Goal: Task Accomplishment & Management: Manage account settings

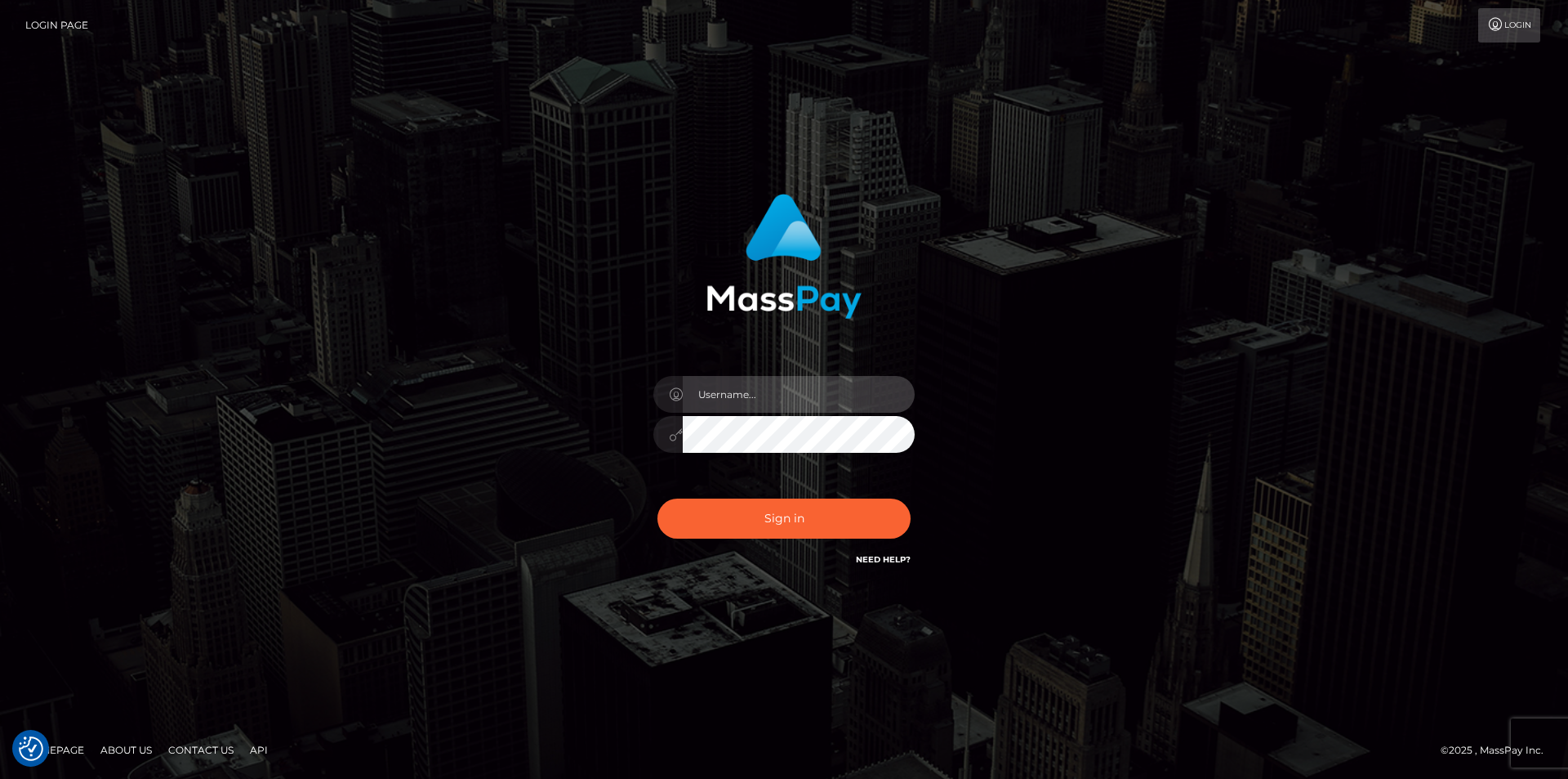
click at [784, 398] on input "text" at bounding box center [798, 393] width 232 height 37
type input "Leeroy.megabonanza"
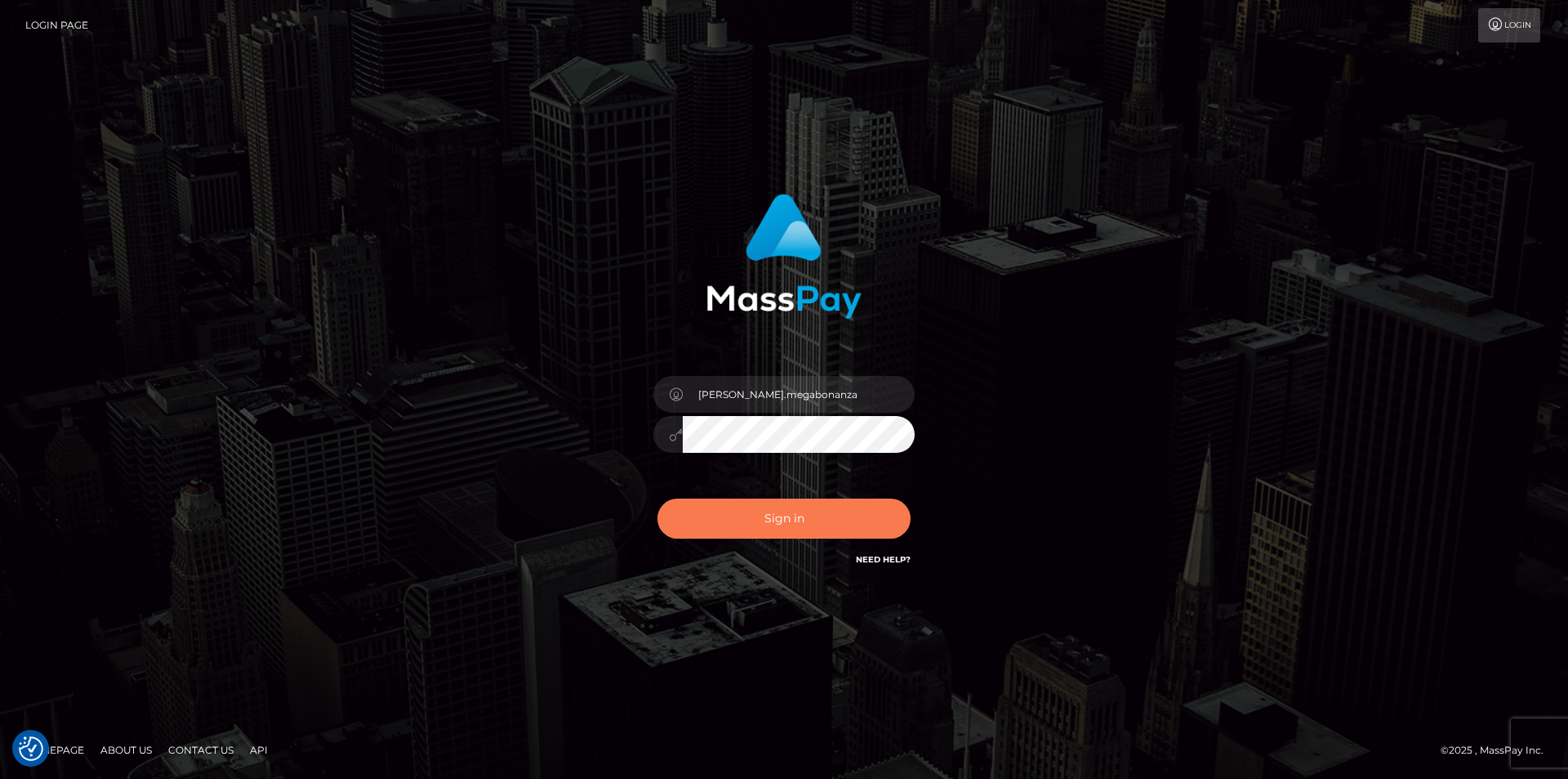
click at [796, 512] on button "Sign in" at bounding box center [784, 518] width 253 height 40
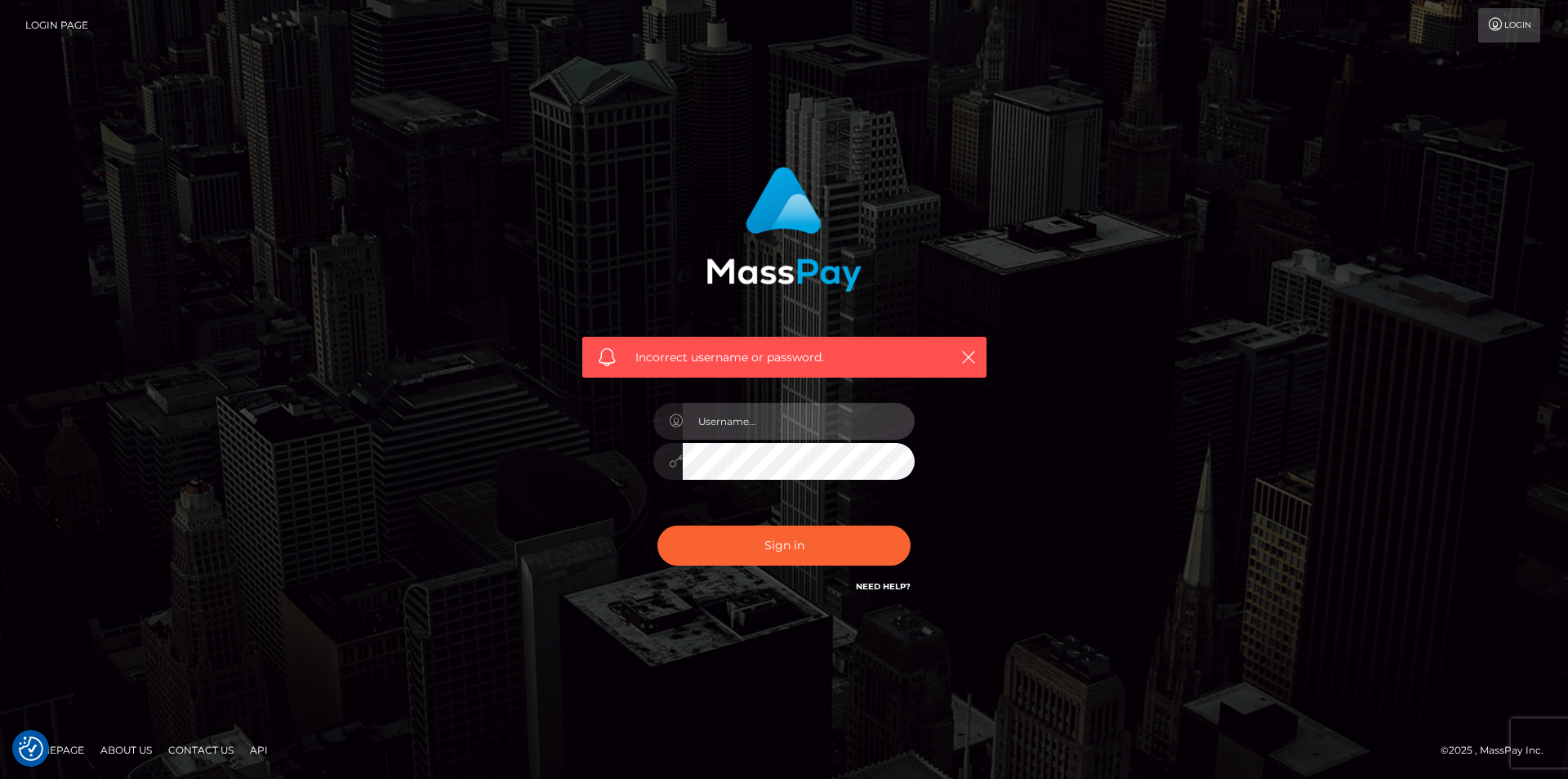
click at [722, 414] on input "text" at bounding box center [798, 420] width 232 height 37
type input "Leeroy.megabonanza"
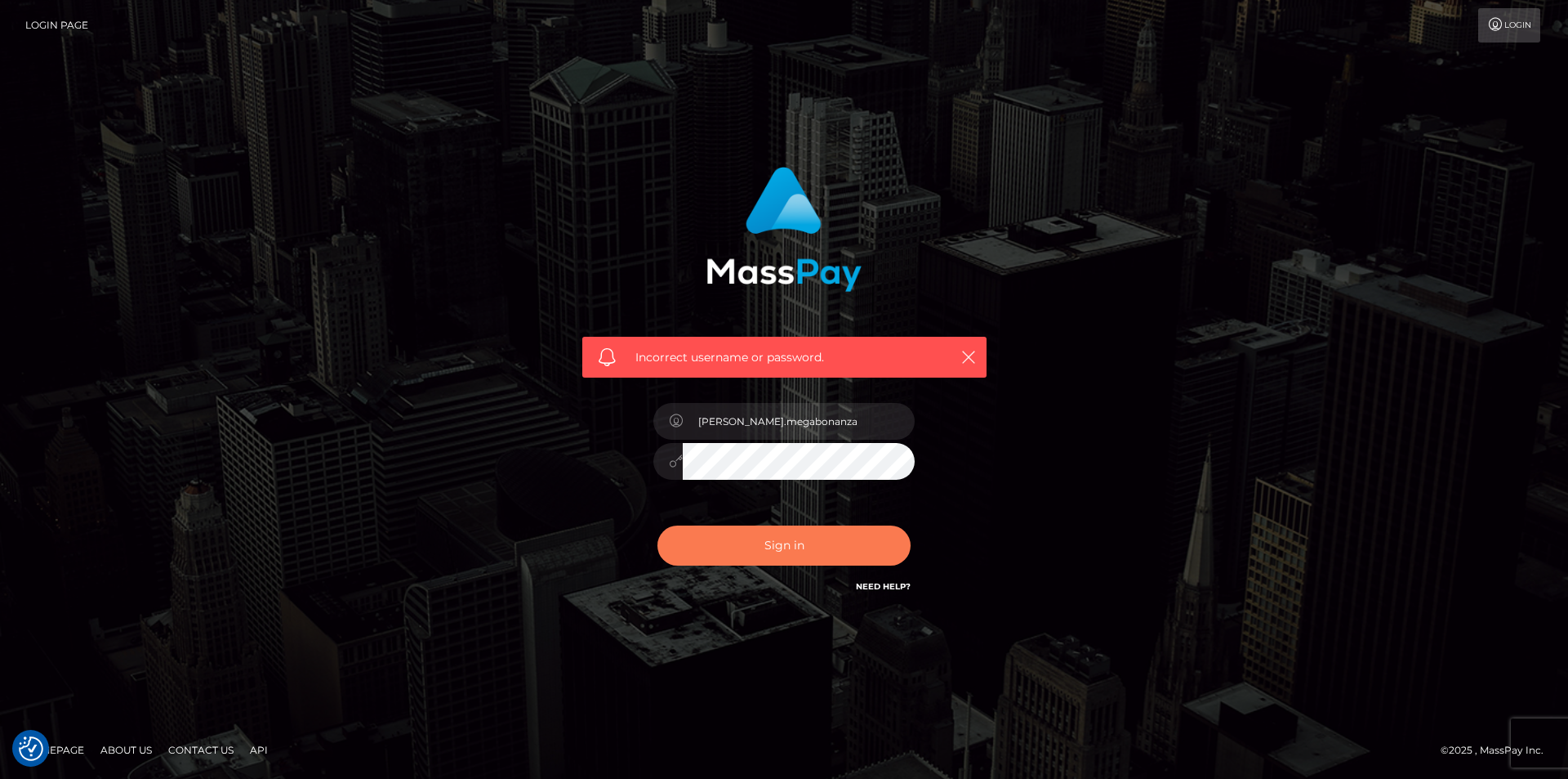
click at [775, 548] on button "Sign in" at bounding box center [784, 545] width 253 height 40
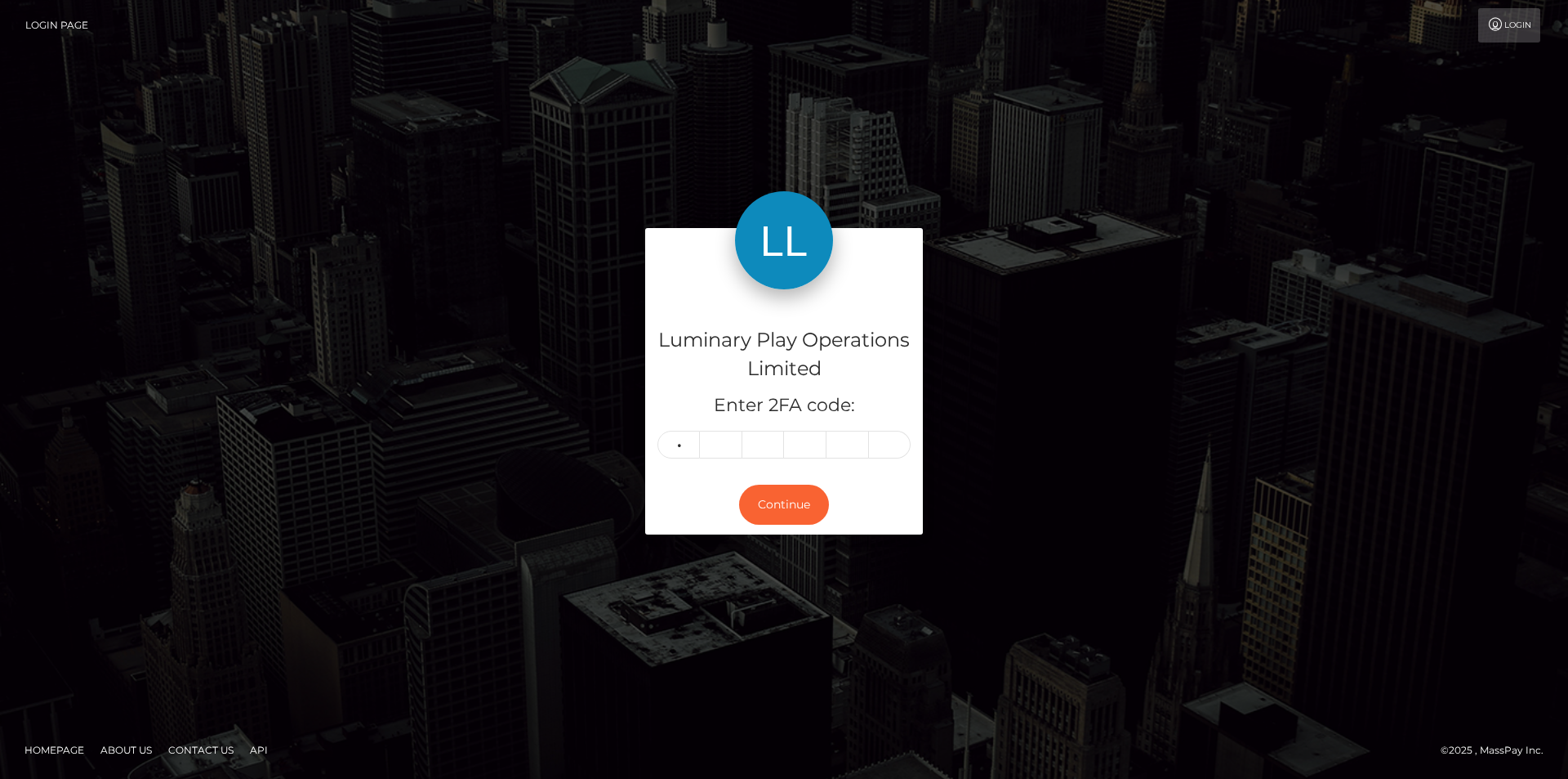
type input "6"
type input "4"
type input "7"
type input "3"
type input "2"
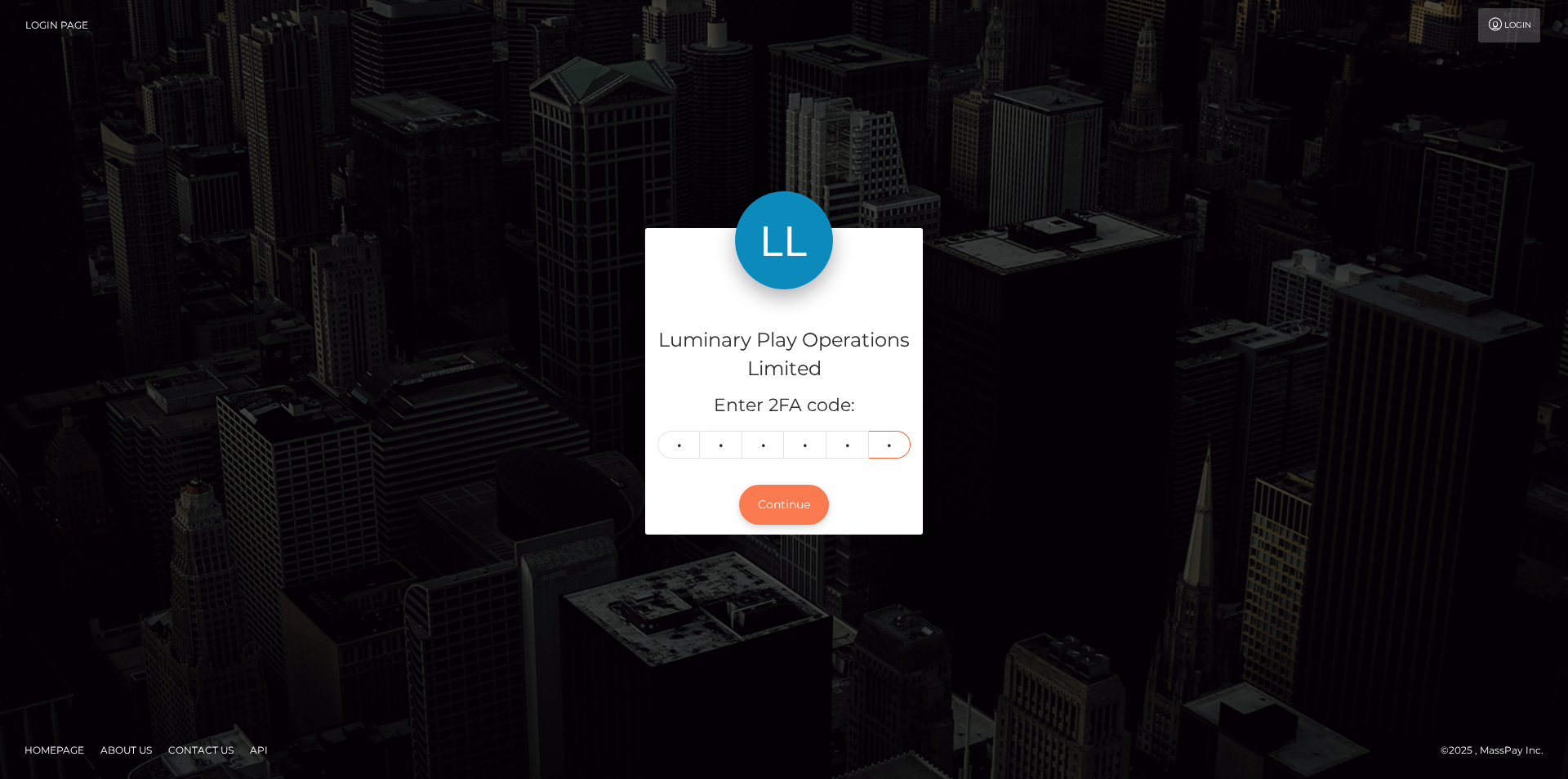
type input "1"
click at [777, 495] on button "Continue" at bounding box center [784, 504] width 90 height 40
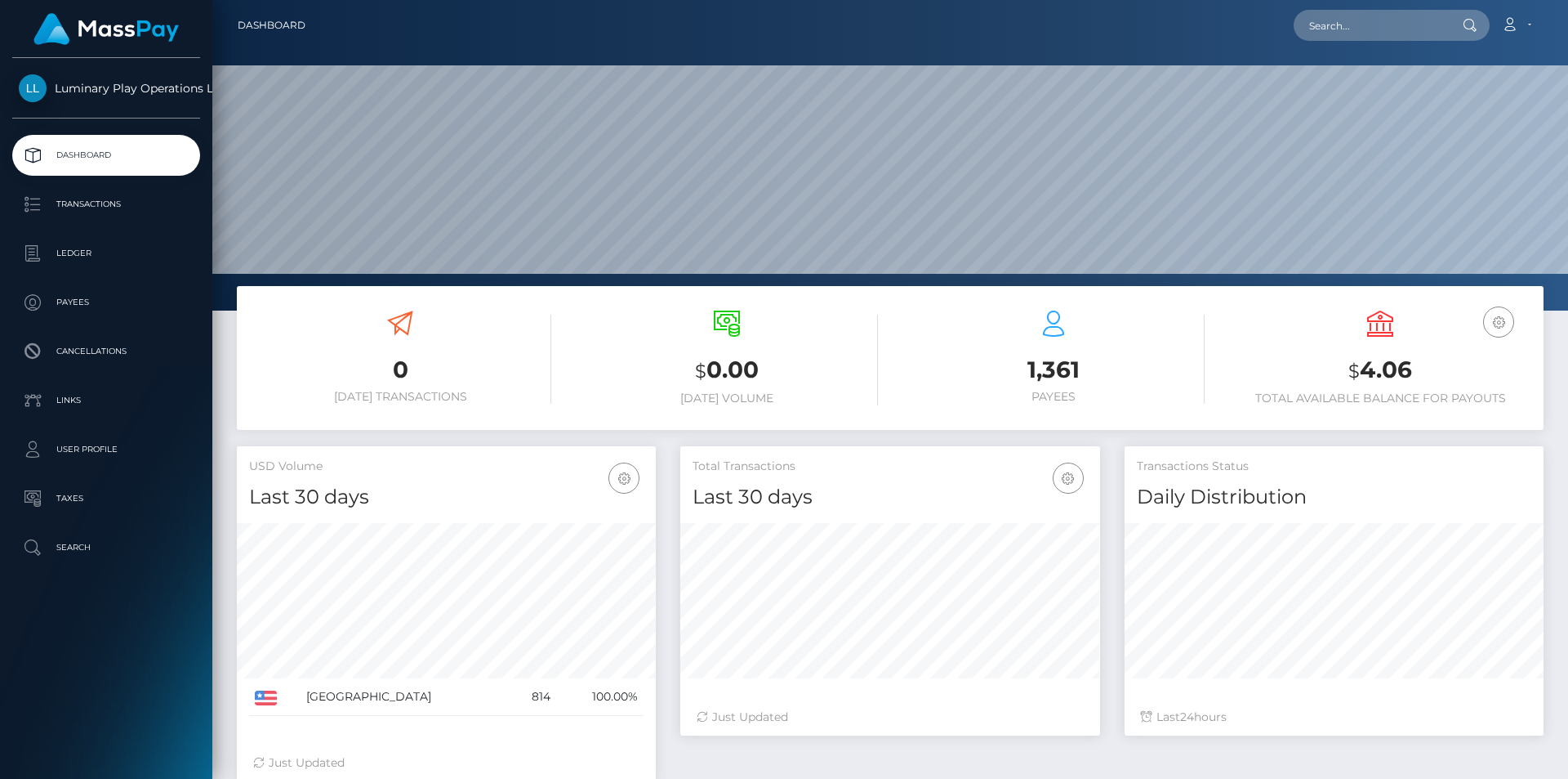
scroll to position [290, 420]
